Goal: Task Accomplishment & Management: Manage account settings

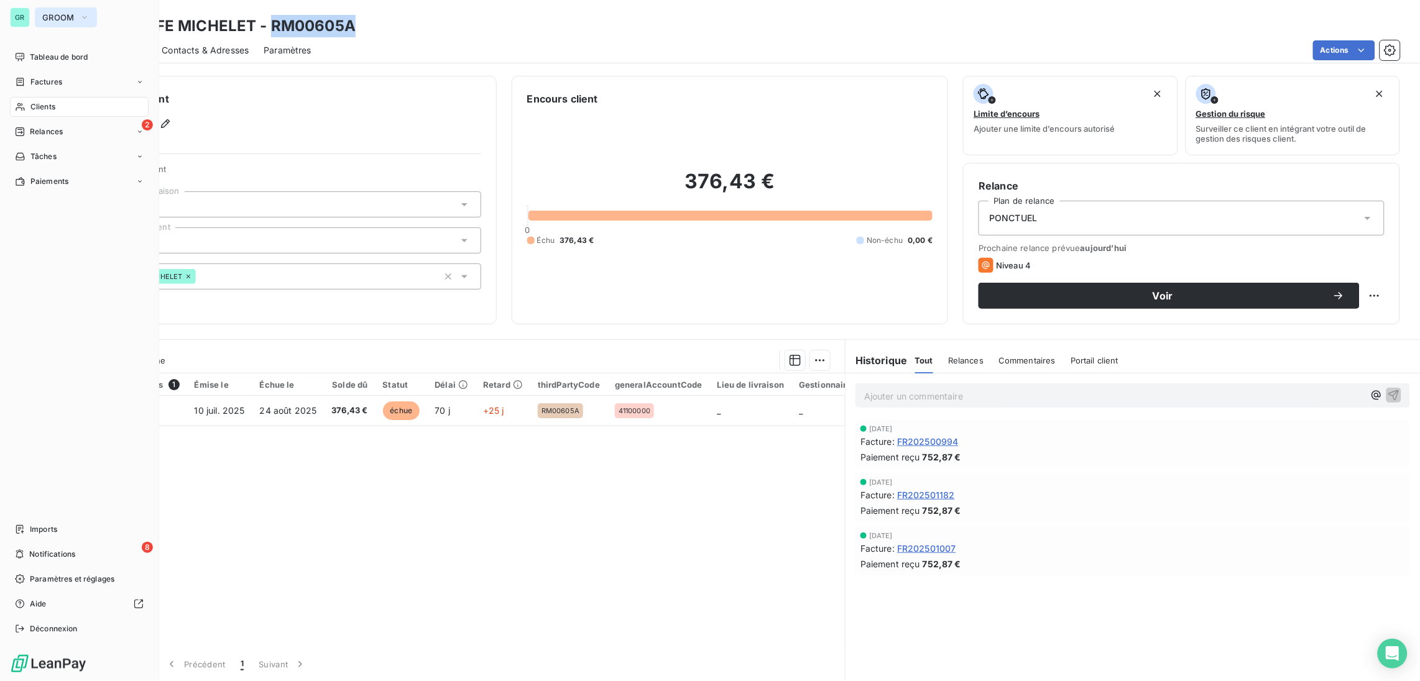
click at [65, 22] on button "GROOM" at bounding box center [66, 17] width 62 height 20
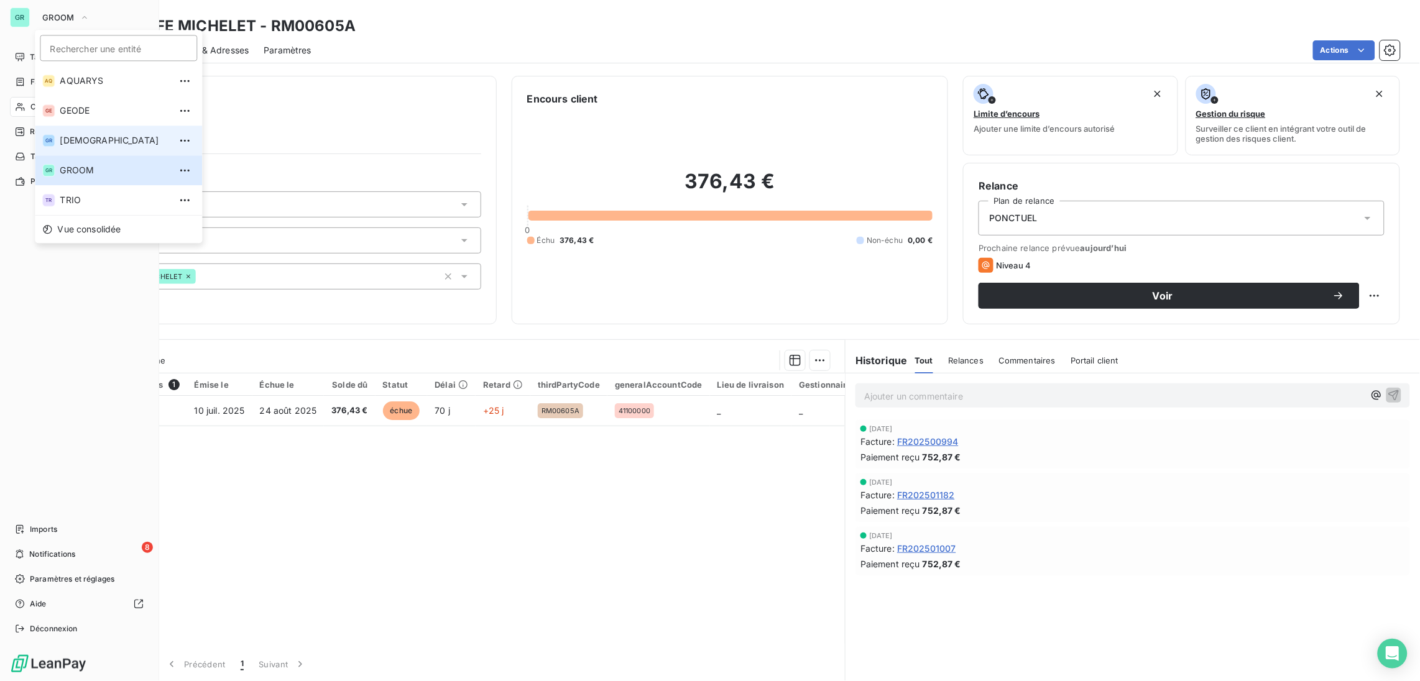
click at [92, 142] on span "[DEMOGRAPHIC_DATA]" at bounding box center [115, 140] width 110 height 12
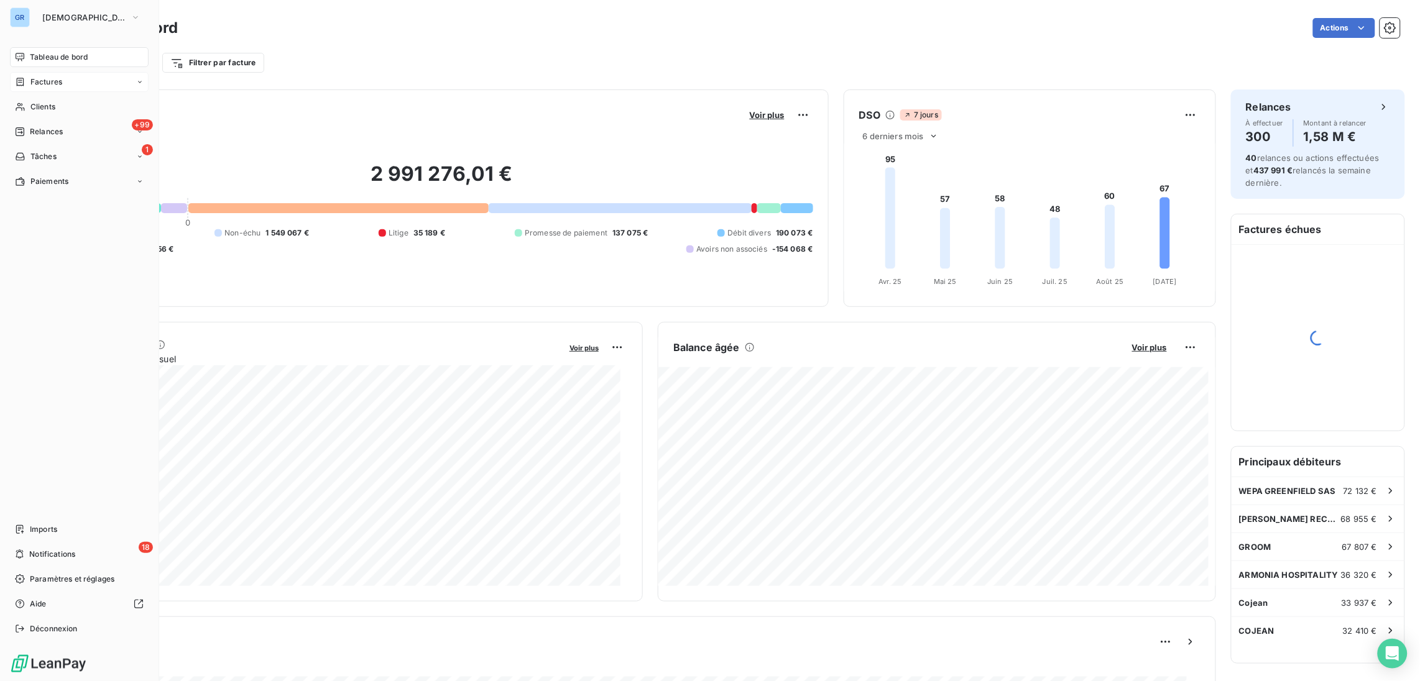
click at [45, 81] on span "Factures" at bounding box center [46, 81] width 32 height 11
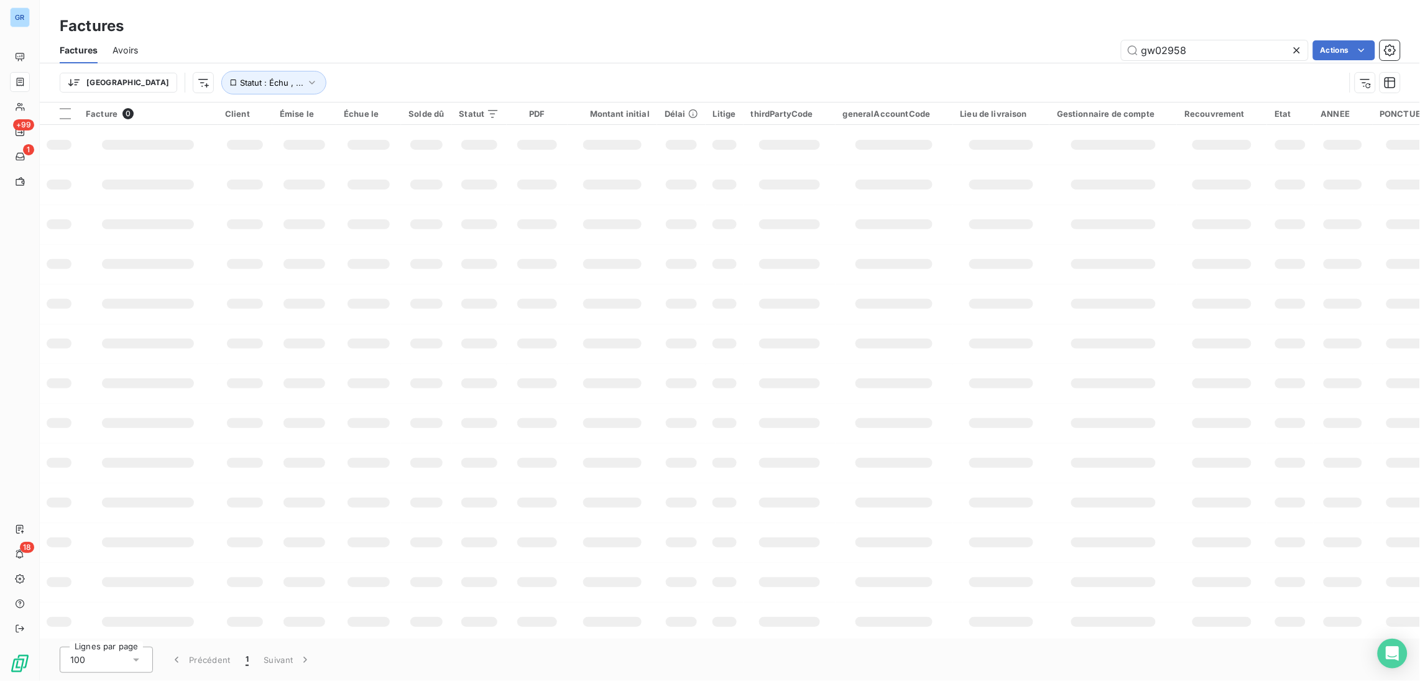
drag, startPoint x: 1205, startPoint y: 56, endPoint x: 990, endPoint y: 40, distance: 215.6
click at [990, 40] on div "gw02958 Actions" at bounding box center [776, 50] width 1247 height 20
type input "GW00226A"
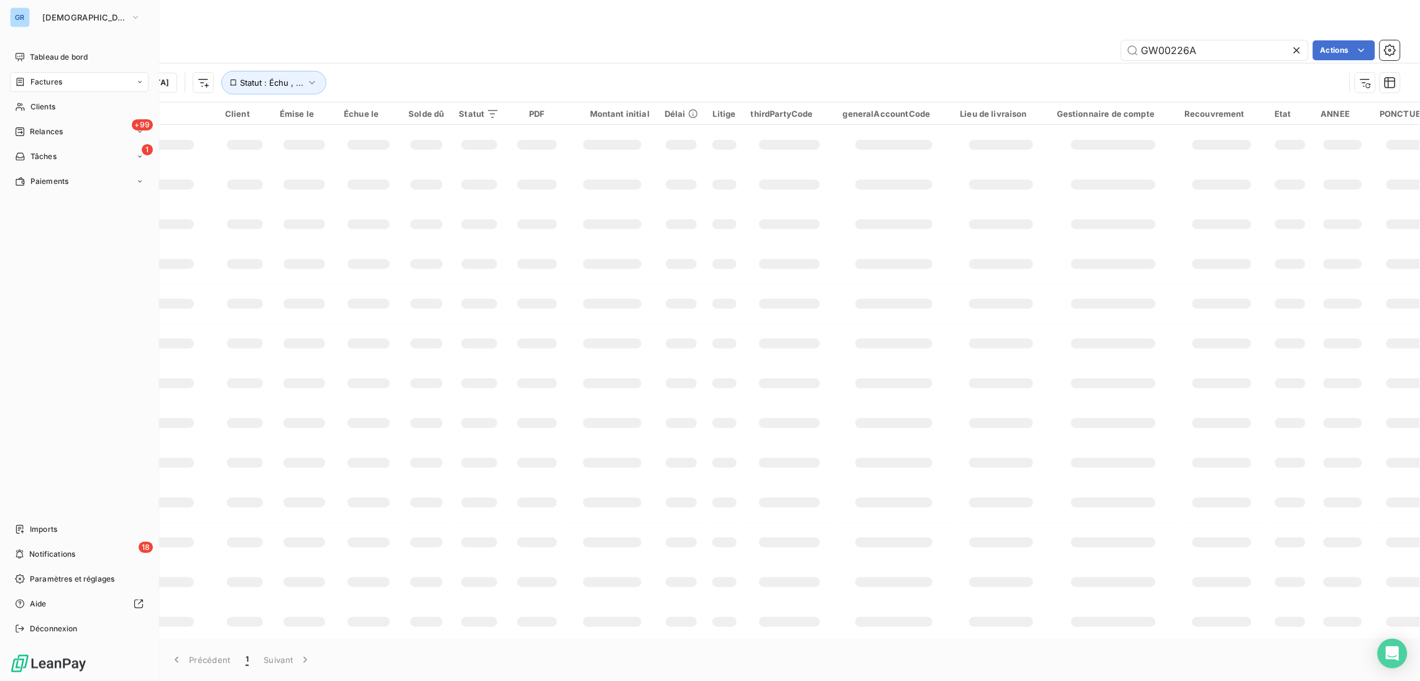
click at [50, 79] on span "Factures" at bounding box center [46, 81] width 32 height 11
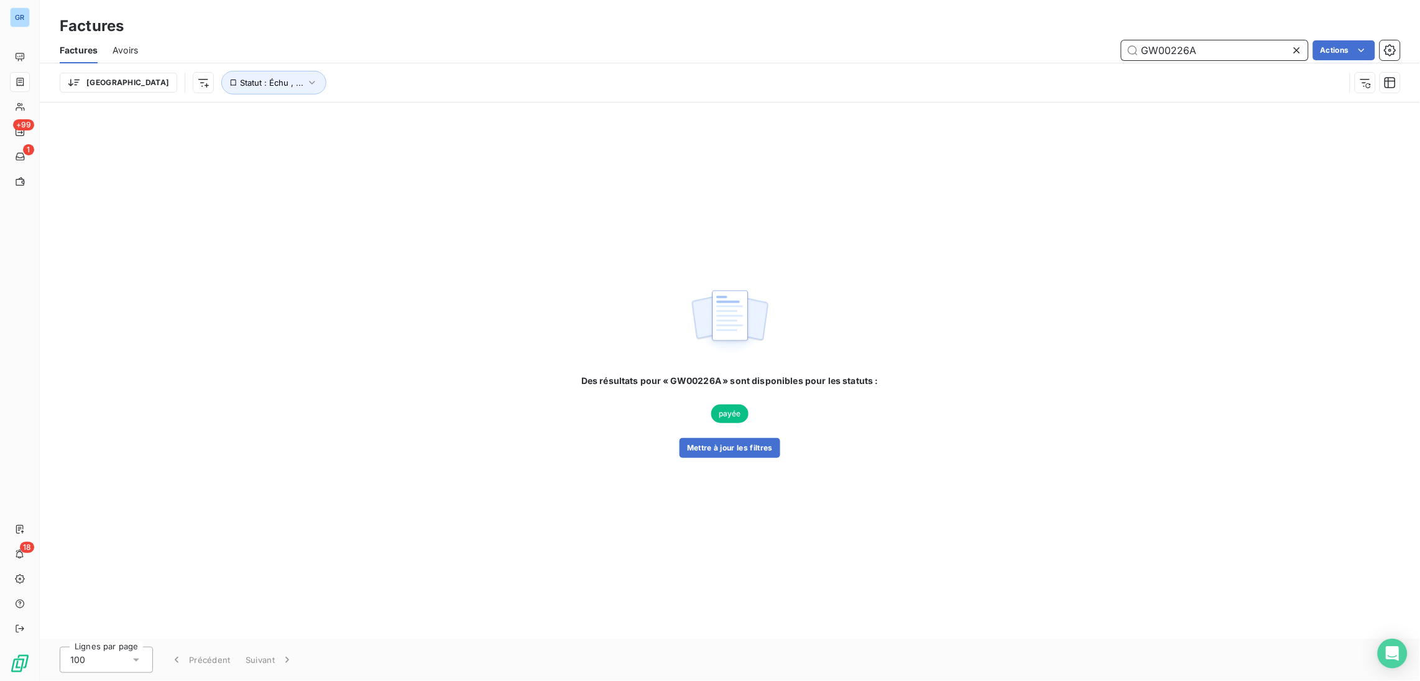
drag, startPoint x: 1208, startPoint y: 48, endPoint x: 943, endPoint y: 52, distance: 264.8
click at [943, 52] on div "GW00226A Actions" at bounding box center [776, 50] width 1247 height 20
click at [240, 80] on span "Statut : Échu , ..." at bounding box center [271, 83] width 63 height 10
click at [334, 109] on span "échue" at bounding box center [325, 114] width 30 height 11
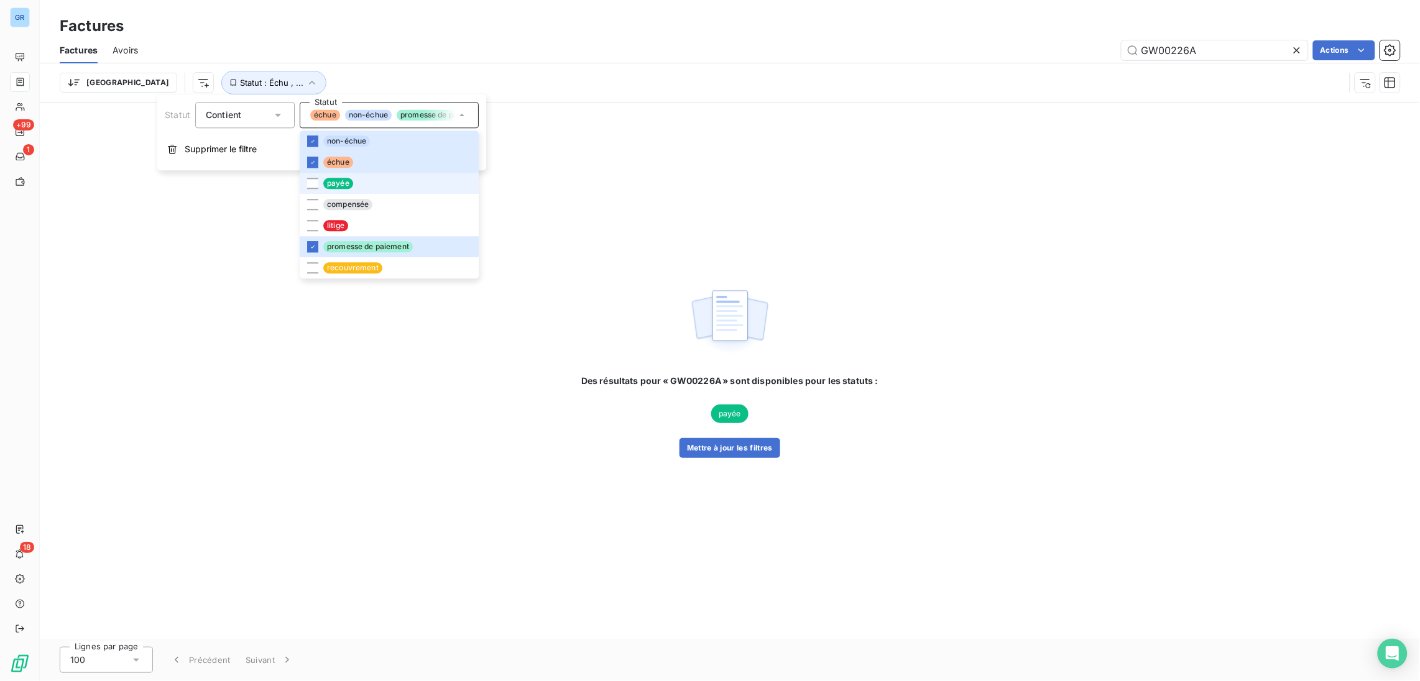
click at [335, 178] on span "payée" at bounding box center [338, 183] width 30 height 11
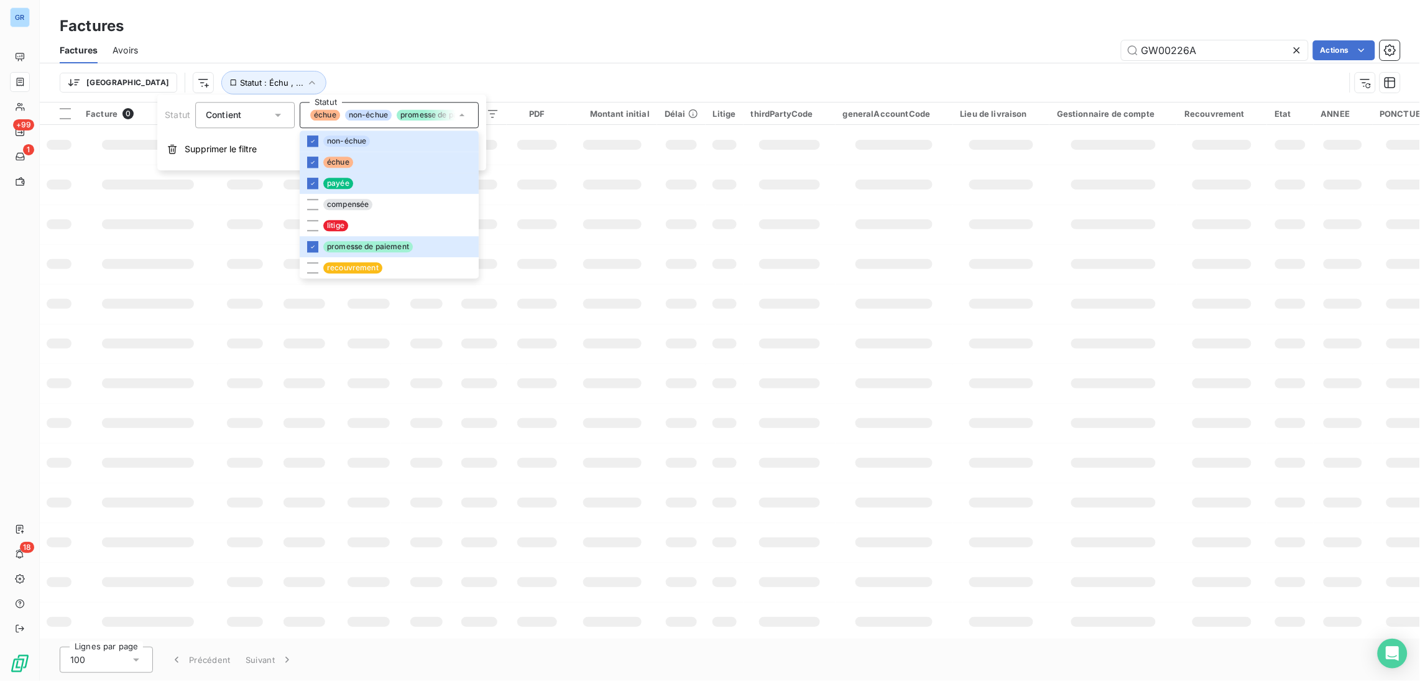
click at [572, 2] on div "Factures Factures Avoirs GW00226A Actions Trier Statut : [GEOGRAPHIC_DATA] , ..." at bounding box center [730, 51] width 1380 height 103
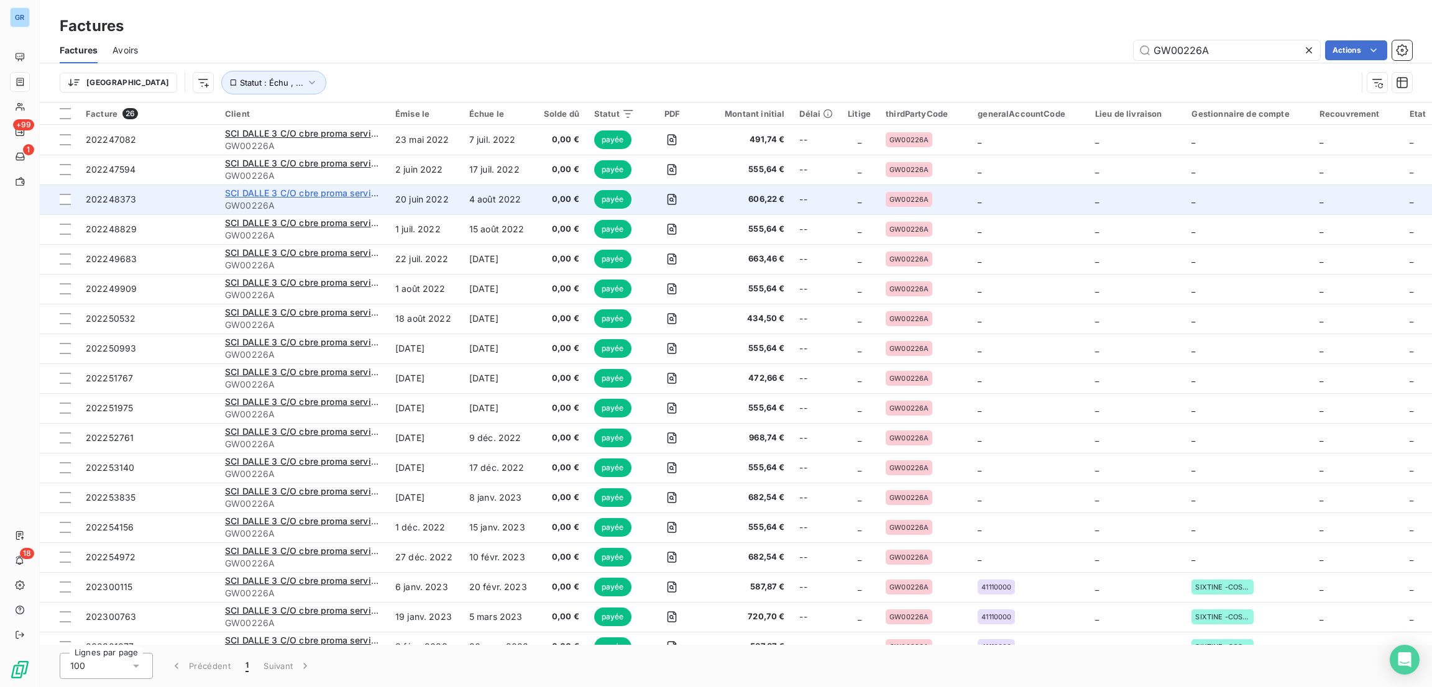
click at [338, 196] on span "SCI DALLE 3 C/O cbre proma services" at bounding box center [305, 193] width 161 height 11
